Goal: Information Seeking & Learning: Learn about a topic

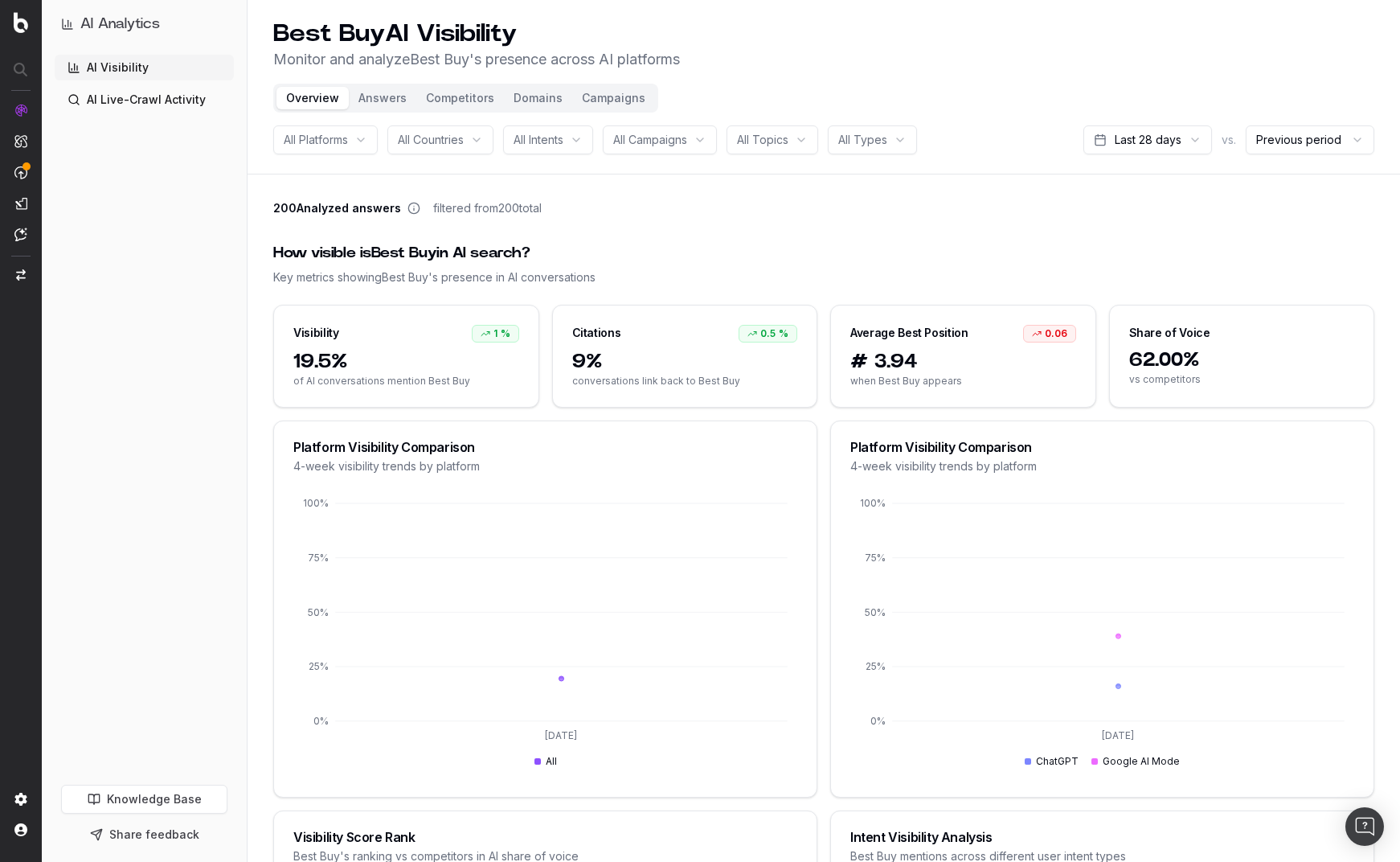
click at [507, 252] on div "How visible is Best Buy in AI search?" at bounding box center [823, 253] width 1101 height 23
click at [369, 90] on button "Answers" at bounding box center [383, 98] width 68 height 23
click at [379, 94] on button "Answers" at bounding box center [383, 98] width 68 height 23
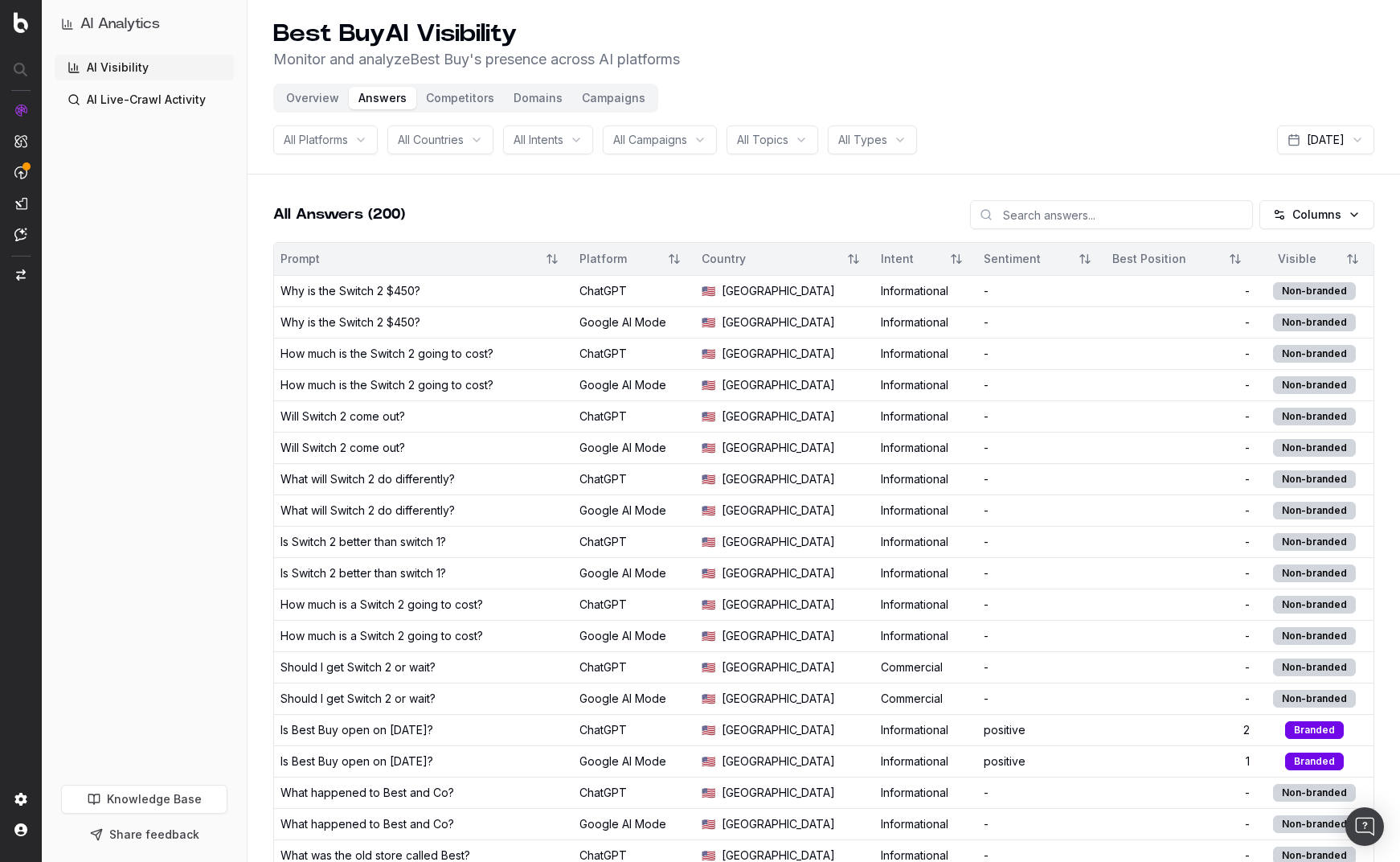
click at [472, 103] on button "Competitors" at bounding box center [460, 98] width 88 height 23
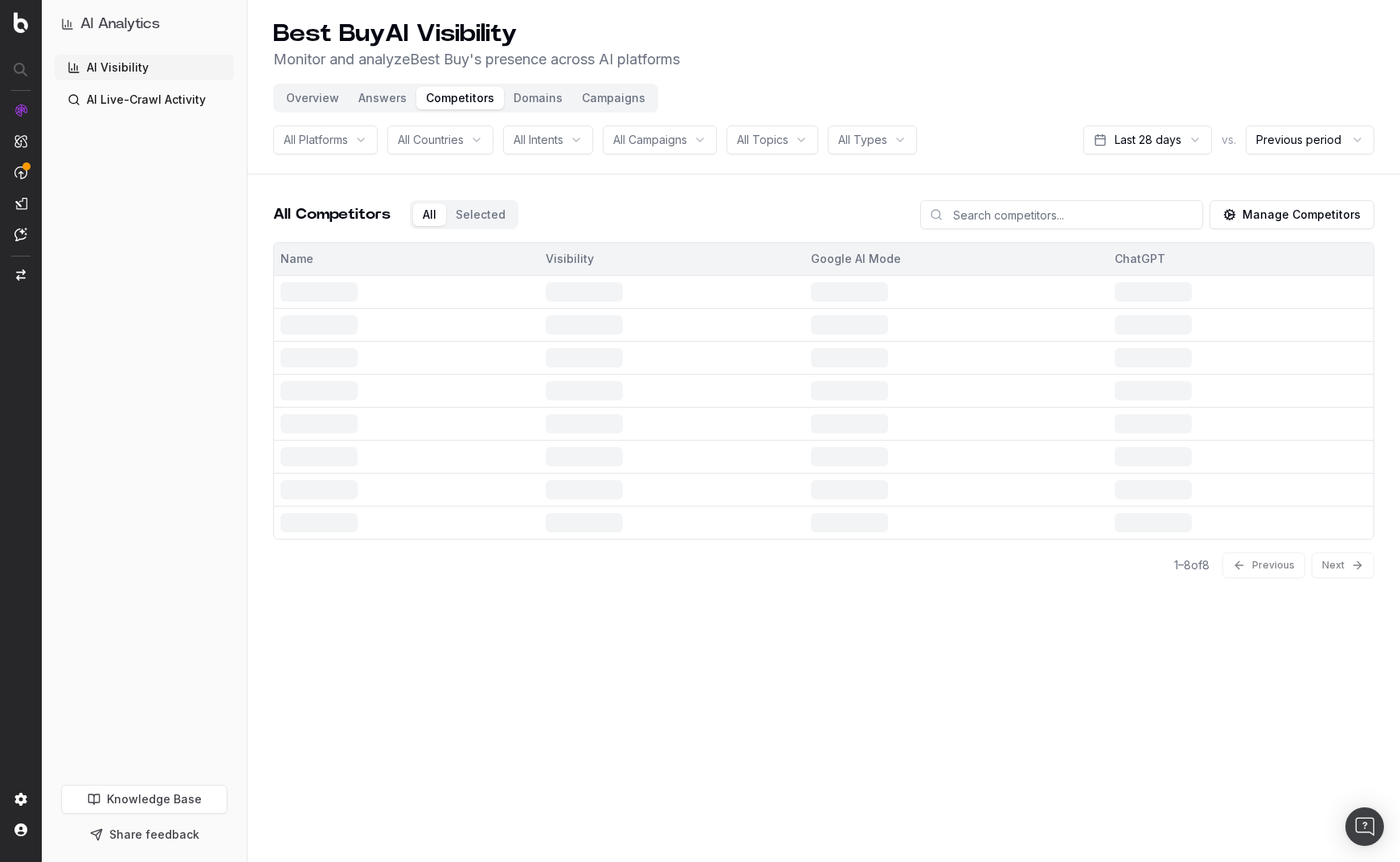
click at [298, 107] on button "Overview" at bounding box center [312, 98] width 72 height 23
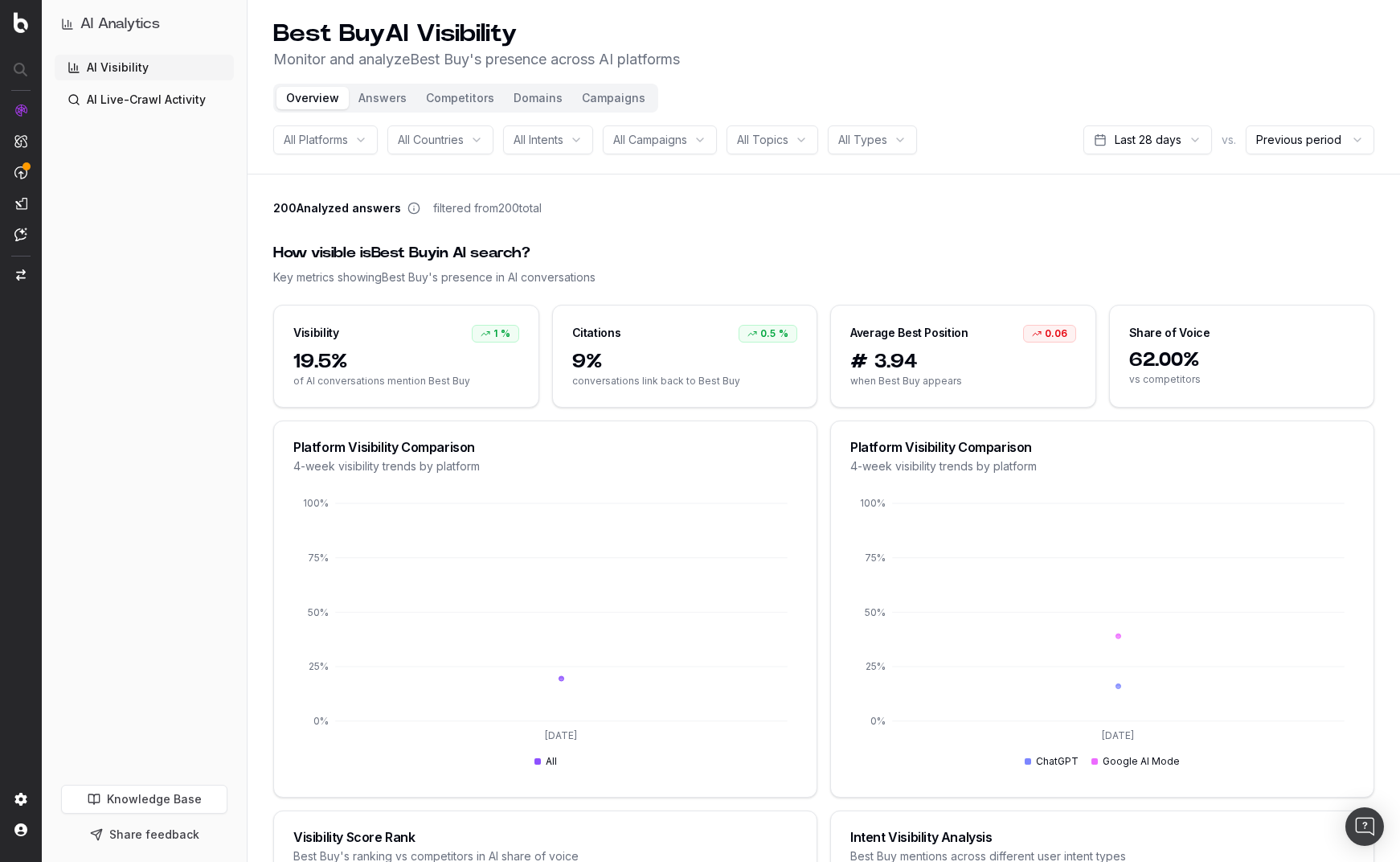
click at [962, 235] on div "How visible is Best Buy in AI search? Key metrics showing Best Buy 's presence …" at bounding box center [823, 264] width 1101 height 82
click at [596, 90] on button "Campaigns" at bounding box center [614, 98] width 83 height 23
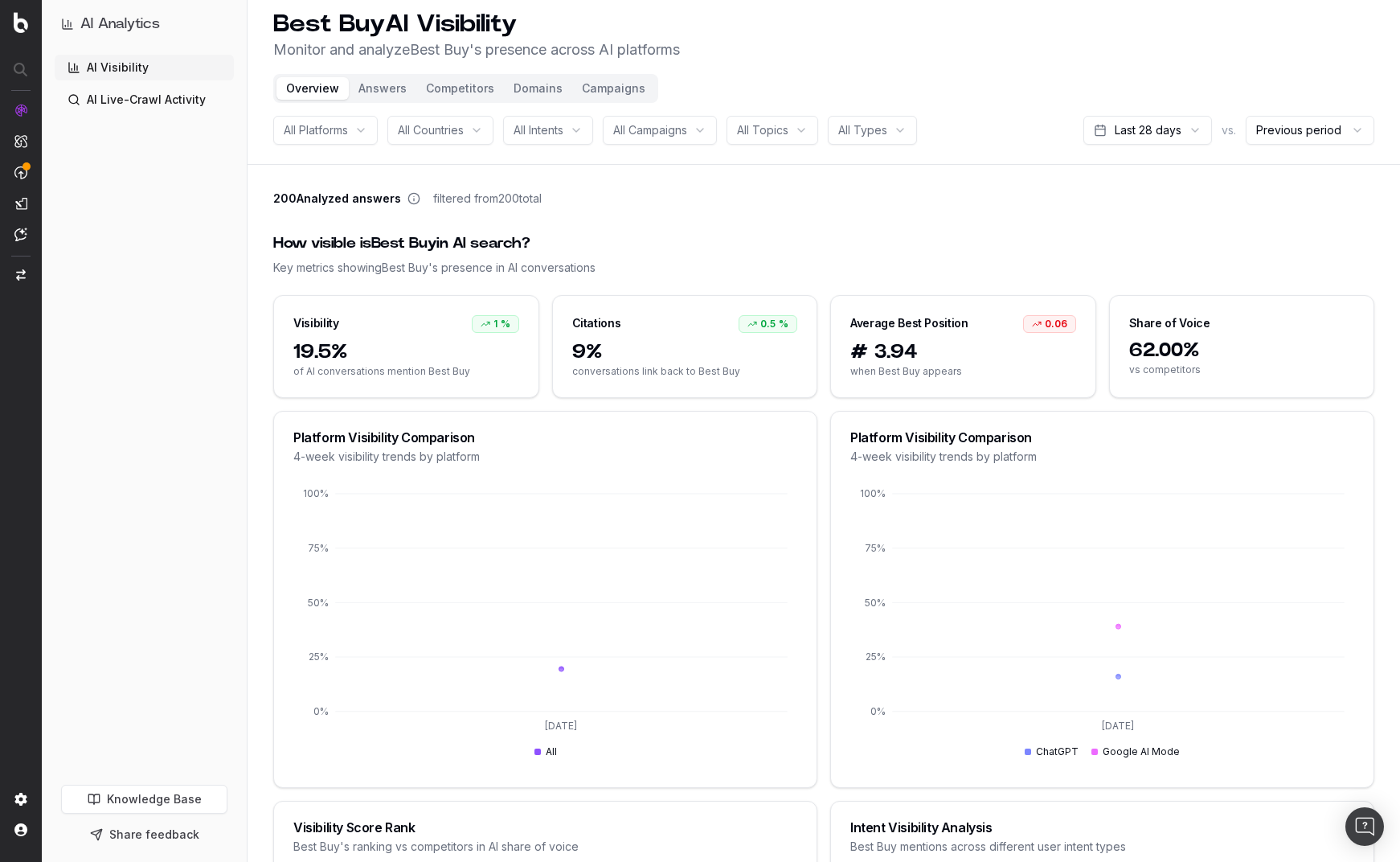
scroll to position [11, 0]
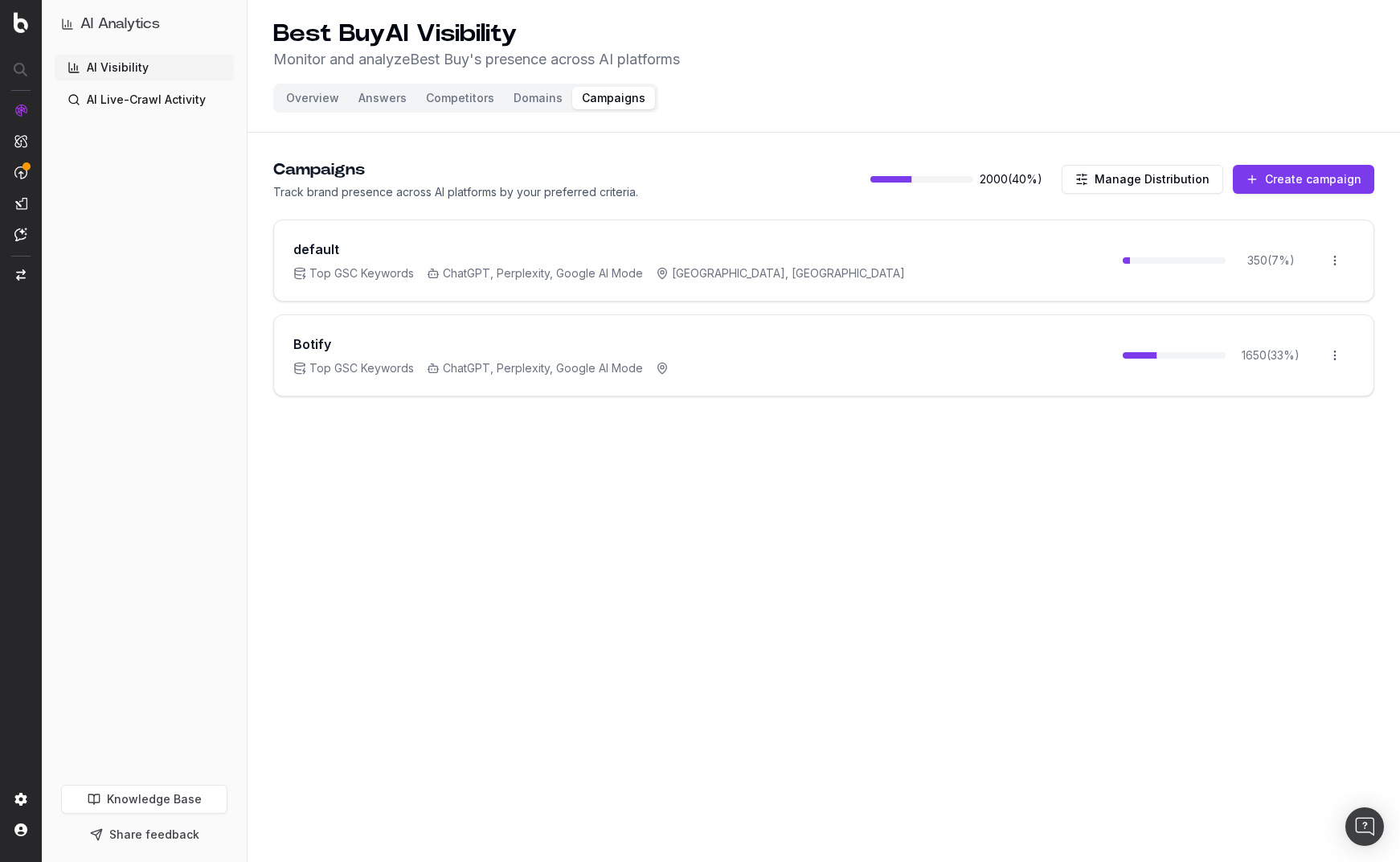
click at [531, 87] on button "Domains" at bounding box center [538, 98] width 69 height 23
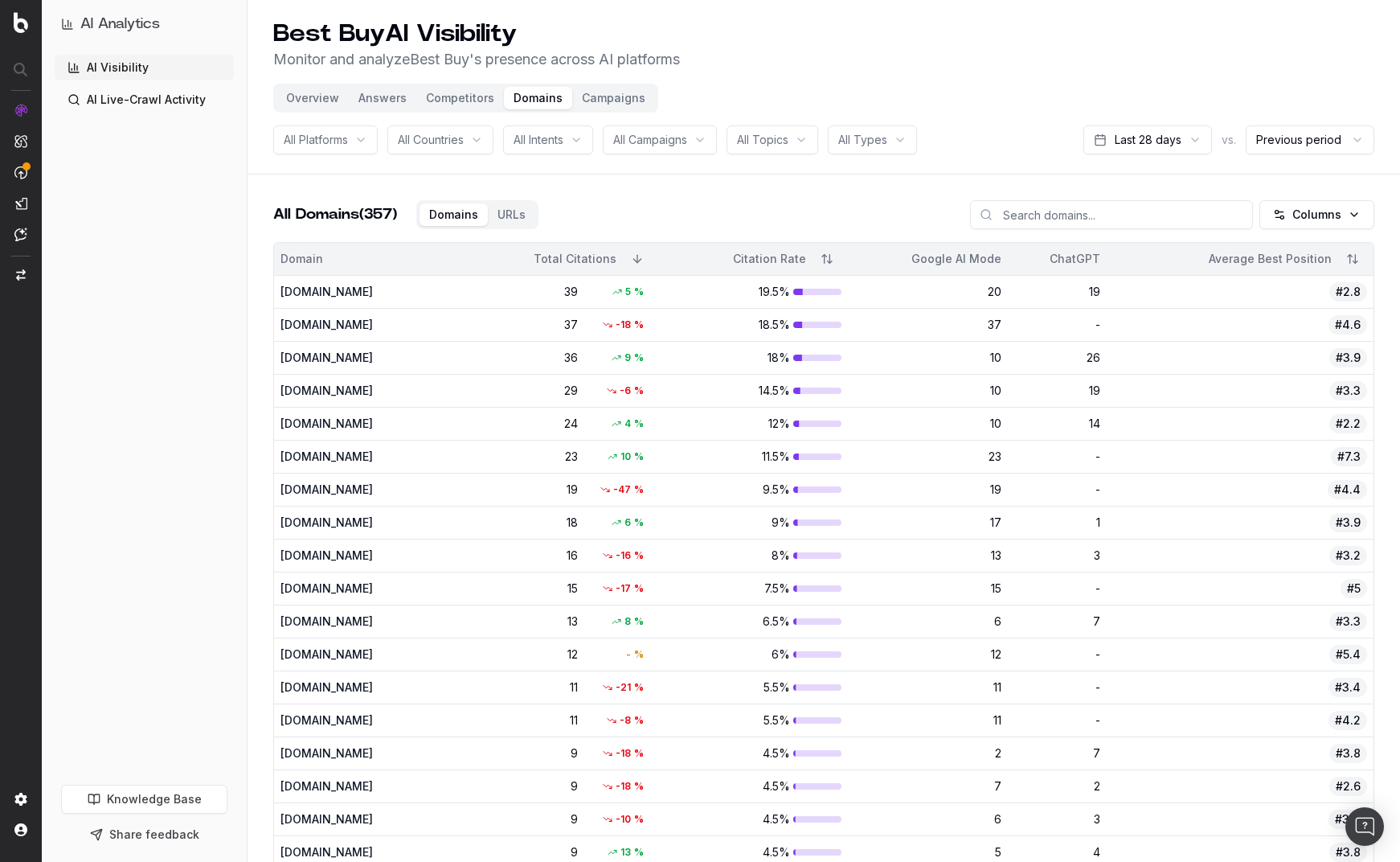
click at [445, 101] on button "Competitors" at bounding box center [460, 98] width 88 height 23
